Goal: Information Seeking & Learning: Learn about a topic

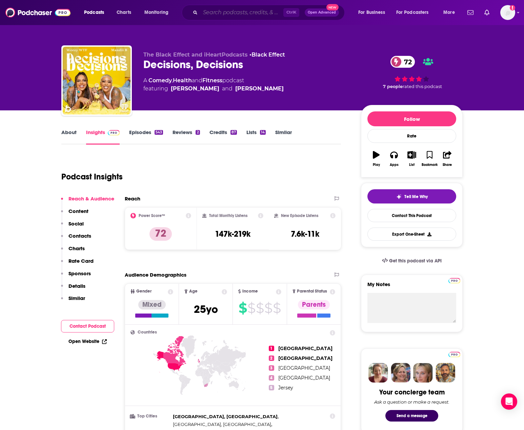
click at [233, 17] on input "Search podcasts, credits, & more..." at bounding box center [241, 12] width 83 height 11
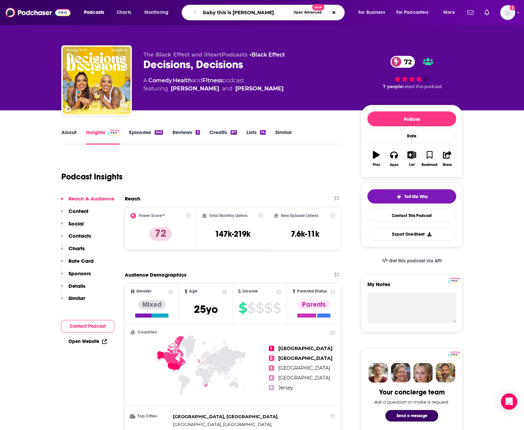
type input "baby this is [PERSON_NAME]"
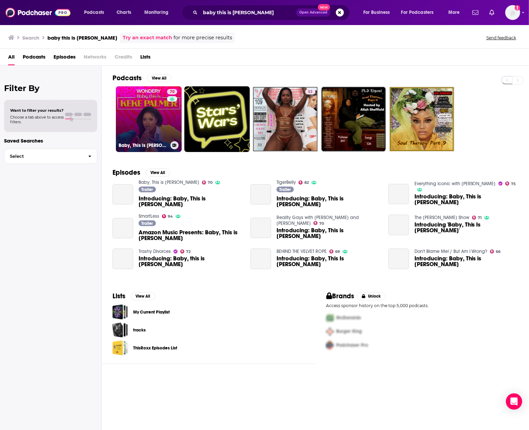
click at [160, 113] on link "70 Baby, This is [PERSON_NAME]" at bounding box center [149, 119] width 66 height 66
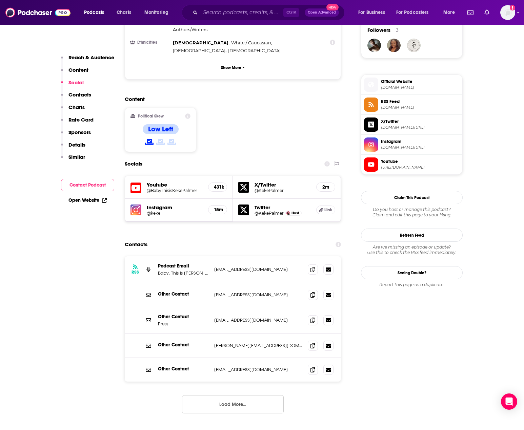
scroll to position [542, 0]
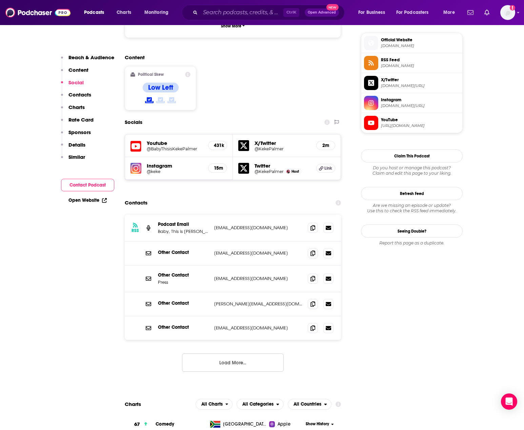
click at [313, 225] on icon at bounding box center [312, 227] width 5 height 5
click at [249, 9] on input "Search podcasts, credits, & more..." at bounding box center [241, 12] width 83 height 11
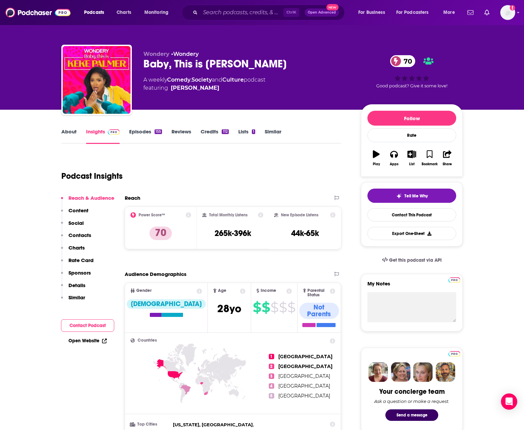
scroll to position [0, 0]
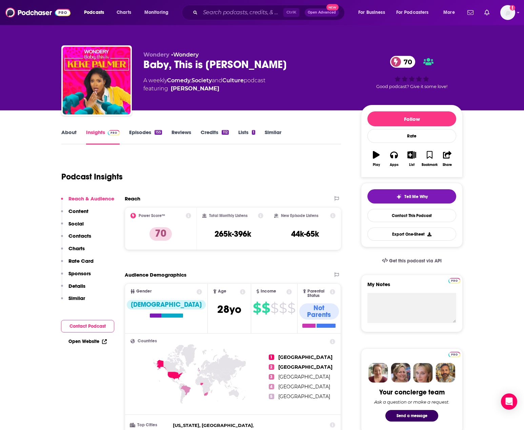
click at [143, 136] on link "Episodes 155" at bounding box center [145, 137] width 33 height 16
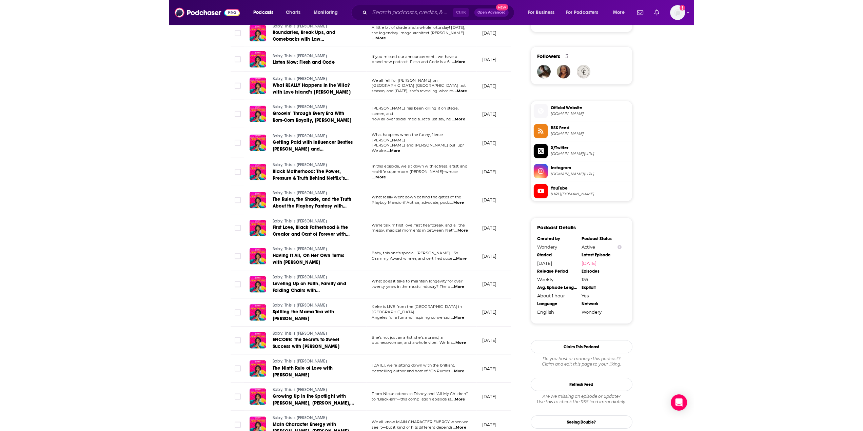
scroll to position [542, 0]
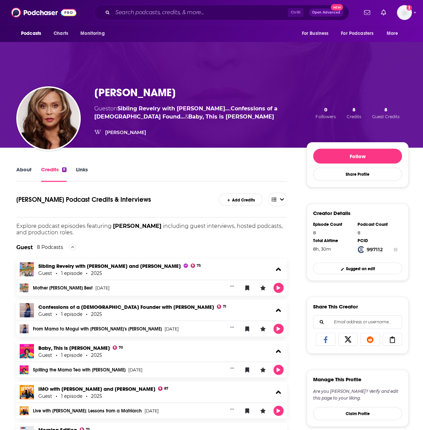
click at [5, 230] on div "About Credits 8 Links Tina Knowles's Podcast Credits & Interviews Add Credits E…" at bounding box center [212, 376] width 424 height 457
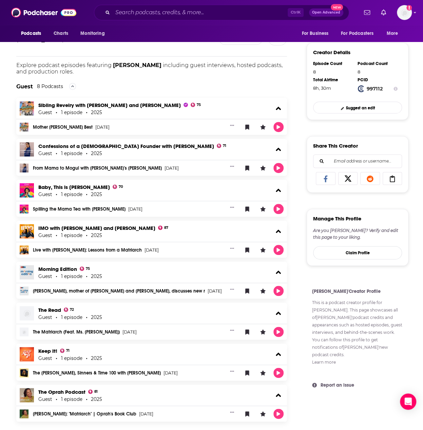
scroll to position [174, 0]
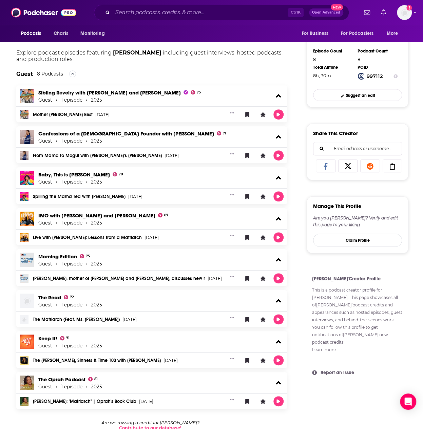
drag, startPoint x: 49, startPoint y: 377, endPoint x: 11, endPoint y: 192, distance: 188.7
click at [11, 192] on div "About Credits 8 Links Tina Knowles's Podcast Credits & Interviews Add Credits E…" at bounding box center [155, 211] width 301 height 439
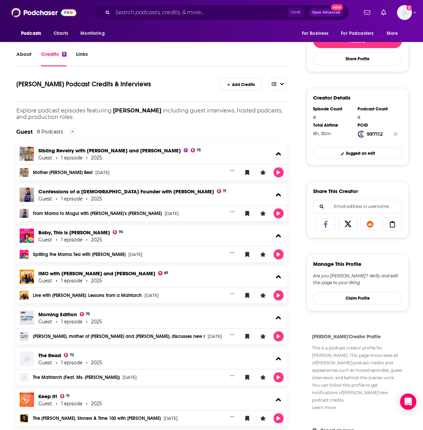
scroll to position [0, 0]
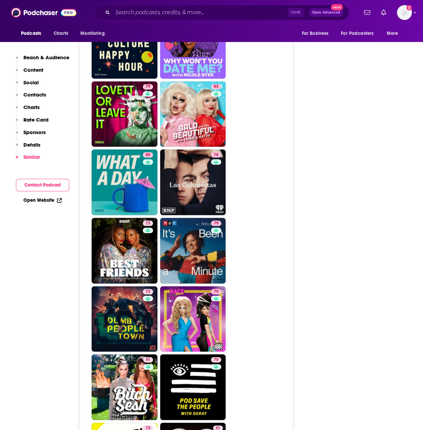
scroll to position [1695, 0]
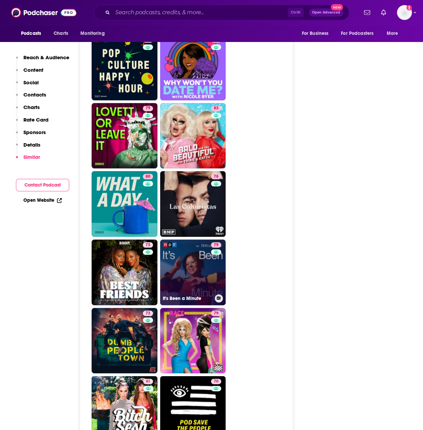
click at [186, 240] on link "79 It's Been a Minute" at bounding box center [193, 273] width 66 height 66
type input "https://www.podchaser.com/podcasts/its-been-a-minute-533871"
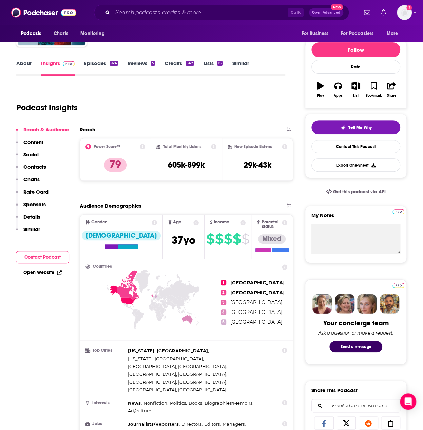
scroll to position [68, 0]
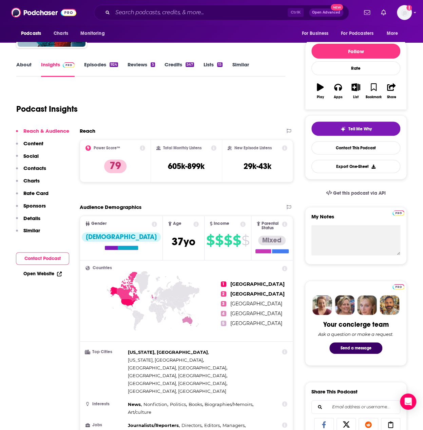
click at [91, 65] on link "Episodes 924" at bounding box center [101, 69] width 34 height 16
